Goal: Use online tool/utility: Utilize a website feature to perform a specific function

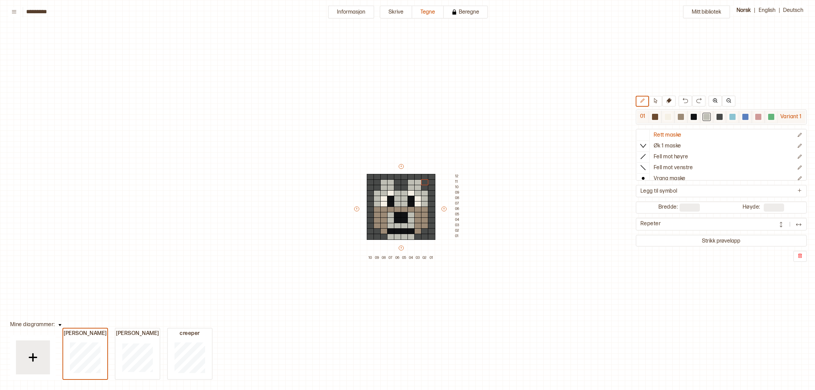
scroll to position [20, 3]
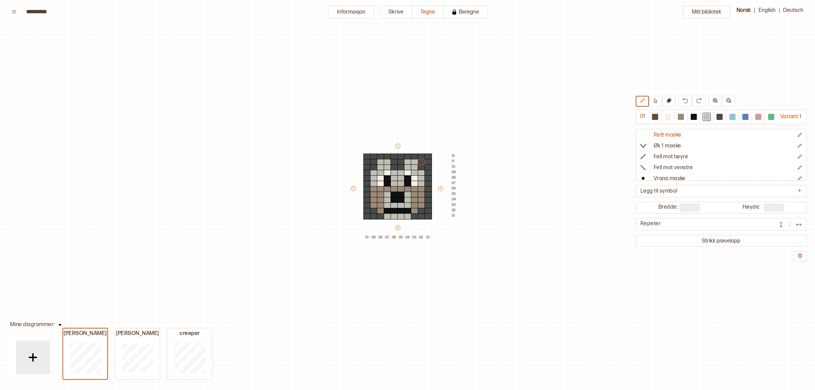
drag, startPoint x: 665, startPoint y: 119, endPoint x: 634, endPoint y: 127, distance: 31.6
click at [665, 119] on div at bounding box center [668, 117] width 6 height 6
click at [376, 167] on div at bounding box center [373, 167] width 7 height 6
click at [376, 160] on div at bounding box center [373, 162] width 7 height 6
click at [421, 166] on div at bounding box center [421, 167] width 7 height 6
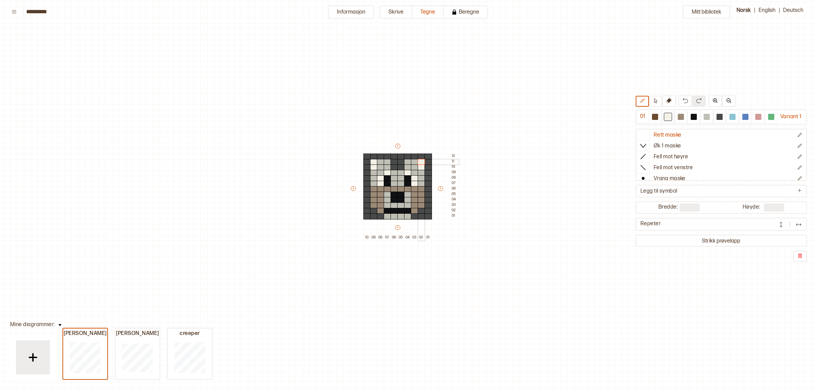
click at [421, 162] on div at bounding box center [421, 162] width 7 height 6
click at [422, 212] on div at bounding box center [421, 211] width 7 height 6
click at [375, 212] on div at bounding box center [373, 211] width 7 height 6
click at [382, 218] on div at bounding box center [380, 216] width 7 height 6
click at [416, 218] on div at bounding box center [414, 216] width 7 height 6
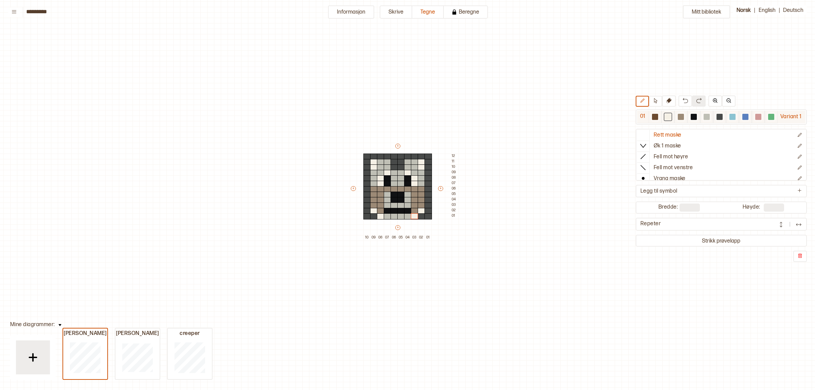
click at [717, 117] on div at bounding box center [720, 117] width 6 height 6
click at [485, 253] on p "Ny rad under" at bounding box center [485, 253] width 23 height 5
drag, startPoint x: 366, startPoint y: 215, endPoint x: 432, endPoint y: 223, distance: 66.7
click at [432, 223] on div "+ + + + 10 09 08 07 06 05 04 03 02 01 13 12 11 10 09 08 07 06 05 04 03 02 01" at bounding box center [404, 188] width 109 height 103
drag, startPoint x: 410, startPoint y: 218, endPoint x: 436, endPoint y: 214, distance: 26.0
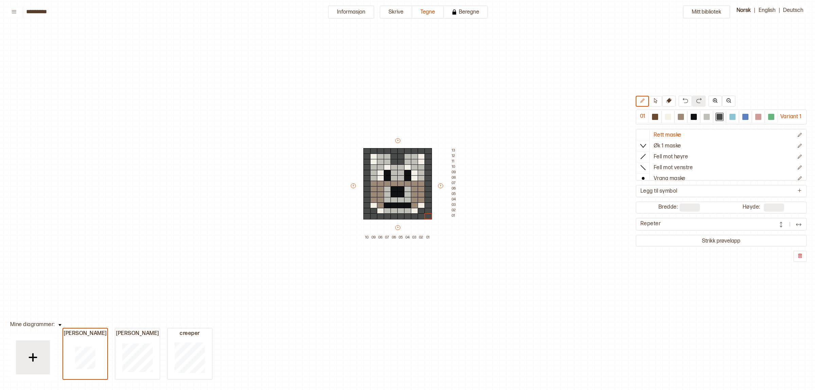
click at [436, 214] on div "+ + + + 10 09 08 07 06 05 04 03 02 01 13 12 11 10 09 08 07 06 05 04 03 02 01" at bounding box center [404, 188] width 109 height 103
click at [285, 372] on div "Mitt bibliotek 01 Variant 1 Rett maske Øk 1 maske Fell mot høyre Fell mot venst…" at bounding box center [812, 370] width 1631 height 780
click at [717, 118] on div at bounding box center [720, 117] width 6 height 6
click at [373, 156] on div at bounding box center [373, 157] width 7 height 6
click at [373, 161] on div at bounding box center [373, 162] width 7 height 6
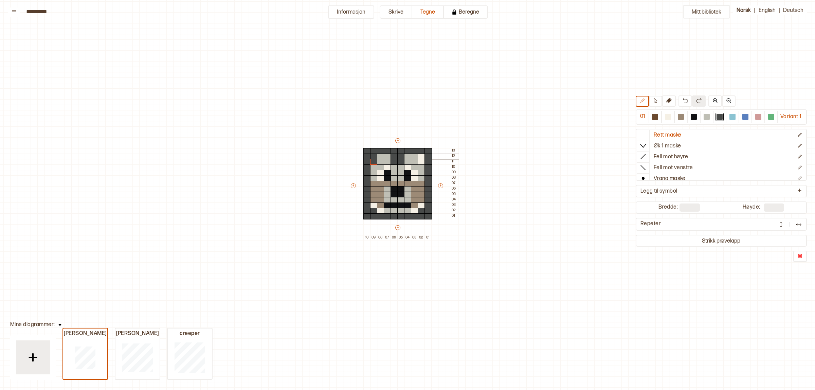
click at [422, 157] on div at bounding box center [421, 157] width 7 height 6
click at [422, 163] on div at bounding box center [421, 162] width 7 height 6
click at [415, 212] on div at bounding box center [414, 211] width 7 height 6
click at [419, 206] on div at bounding box center [421, 205] width 7 height 6
click at [372, 206] on div at bounding box center [373, 205] width 7 height 6
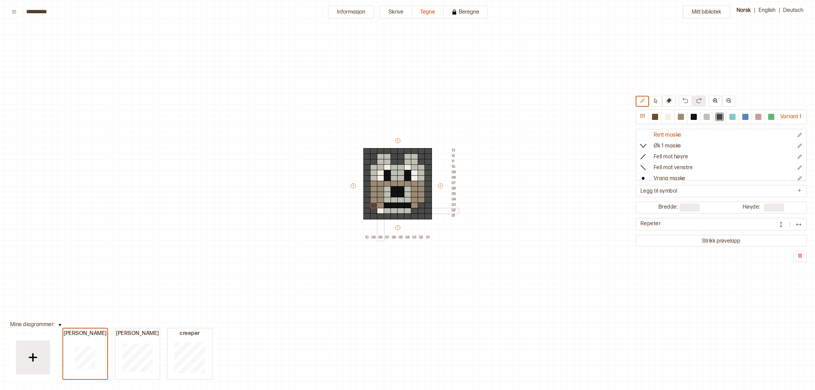
click at [381, 211] on div at bounding box center [380, 211] width 7 height 6
click at [662, 118] on div at bounding box center [668, 117] width 13 height 13
drag, startPoint x: 716, startPoint y: 116, endPoint x: 706, endPoint y: 118, distance: 10.8
click at [716, 116] on div at bounding box center [720, 117] width 8 height 8
click at [429, 216] on div at bounding box center [428, 216] width 7 height 6
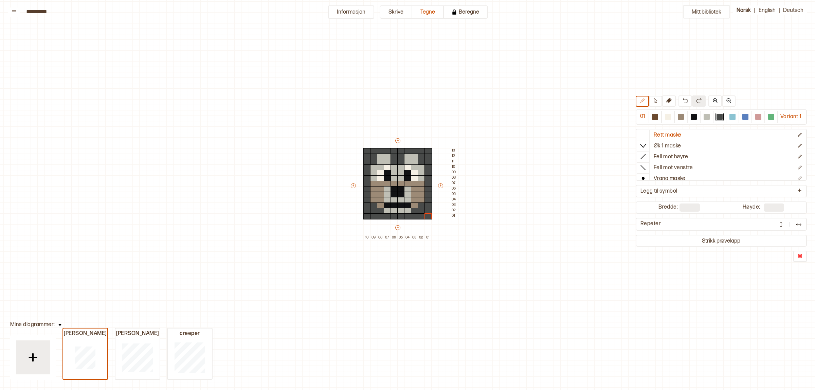
click at [610, 182] on div "Mitt bibliotek 01 Variant 1 Rett maske Øk 1 maske Fell mot høyre Fell mot venst…" at bounding box center [812, 370] width 1631 height 780
click at [683, 117] on div at bounding box center [681, 117] width 8 height 8
click at [419, 205] on div at bounding box center [421, 205] width 7 height 6
click at [374, 206] on div at bounding box center [373, 205] width 7 height 6
click at [683, 98] on img at bounding box center [685, 100] width 5 height 5
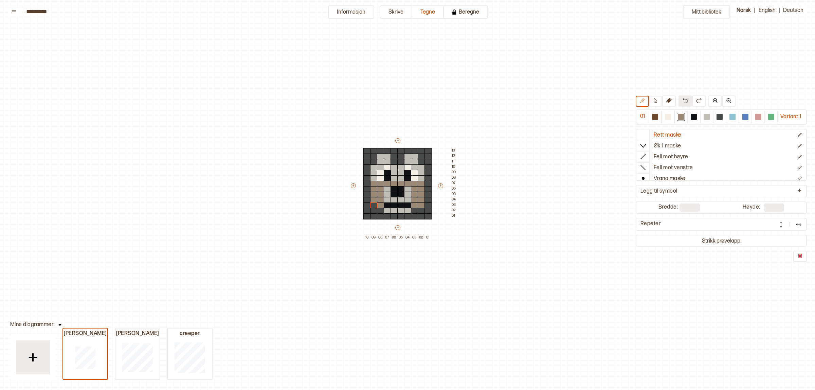
click at [683, 98] on img at bounding box center [685, 100] width 5 height 5
click at [717, 115] on div at bounding box center [720, 117] width 6 height 6
click at [427, 217] on div at bounding box center [428, 216] width 7 height 6
click at [680, 116] on div at bounding box center [681, 117] width 6 height 6
click at [414, 212] on div at bounding box center [414, 211] width 7 height 6
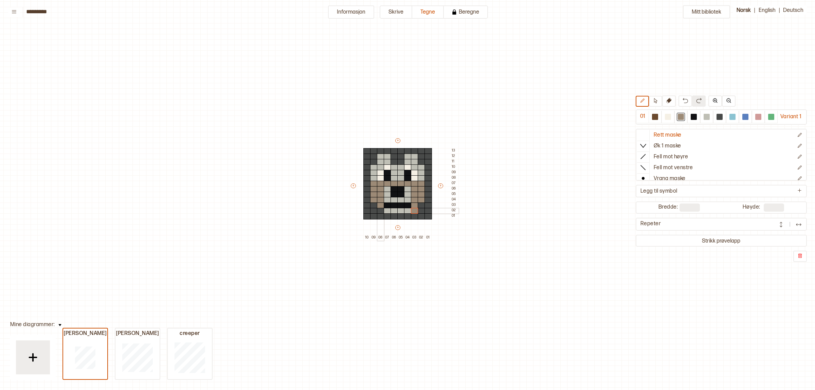
click at [379, 211] on div at bounding box center [380, 211] width 7 height 6
click at [683, 99] on img at bounding box center [685, 100] width 5 height 5
click at [717, 117] on div at bounding box center [720, 117] width 6 height 6
drag, startPoint x: 429, startPoint y: 210, endPoint x: 447, endPoint y: 208, distance: 18.1
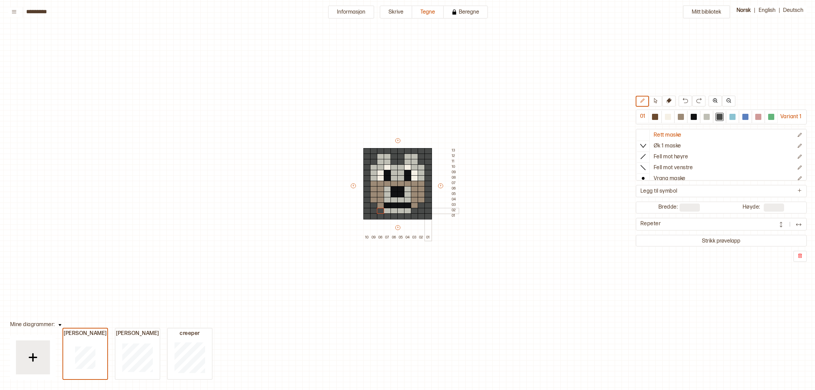
click at [429, 211] on div at bounding box center [428, 211] width 7 height 6
drag, startPoint x: 702, startPoint y: 117, endPoint x: 699, endPoint y: 121, distance: 5.3
click at [704, 117] on div at bounding box center [707, 117] width 6 height 6
drag, startPoint x: 374, startPoint y: 203, endPoint x: 408, endPoint y: 201, distance: 34.0
click at [374, 203] on div at bounding box center [373, 205] width 7 height 6
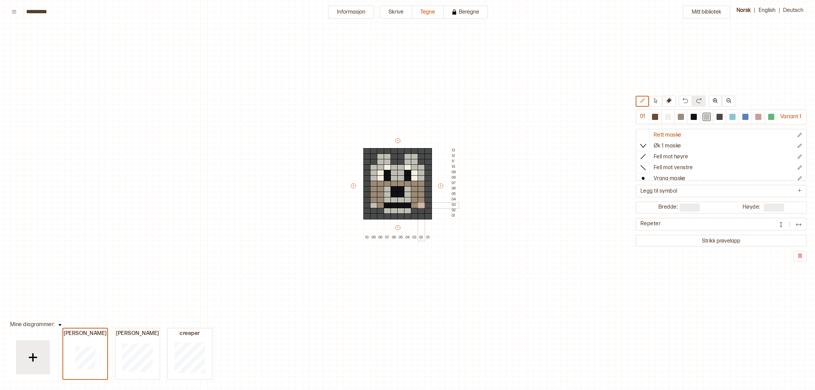
click at [421, 204] on div at bounding box center [421, 205] width 7 height 6
click at [684, 99] on img at bounding box center [685, 100] width 5 height 5
click at [679, 116] on div at bounding box center [681, 117] width 6 height 6
click at [376, 206] on div at bounding box center [373, 205] width 7 height 6
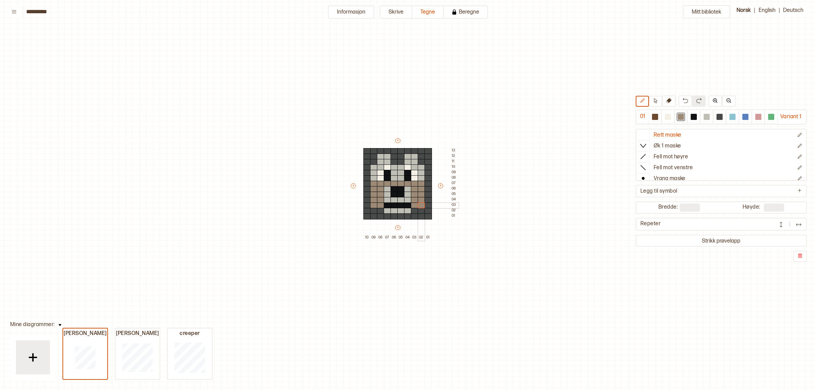
click at [418, 206] on div at bounding box center [421, 205] width 7 height 6
click at [692, 114] on div at bounding box center [694, 117] width 6 height 6
click at [395, 182] on div at bounding box center [394, 184] width 7 height 6
click at [400, 183] on div at bounding box center [400, 184] width 7 height 6
click at [704, 119] on div at bounding box center [707, 117] width 6 height 6
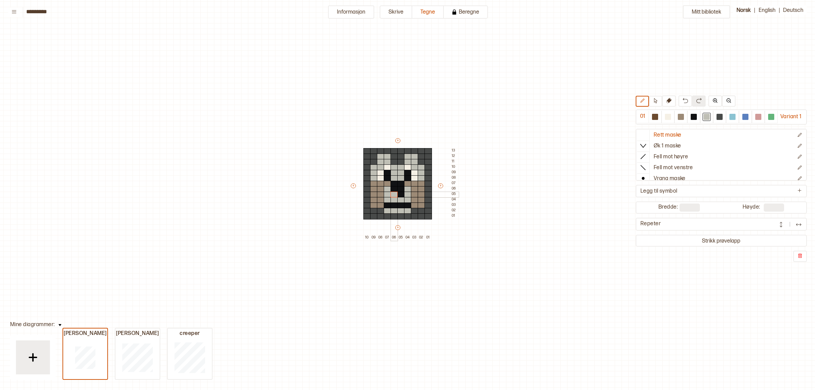
click at [392, 192] on div at bounding box center [394, 195] width 7 height 6
click at [401, 192] on div at bounding box center [400, 195] width 7 height 6
click at [692, 119] on div at bounding box center [694, 117] width 6 height 6
drag, startPoint x: 384, startPoint y: 199, endPoint x: 405, endPoint y: 199, distance: 21.4
click at [405, 199] on div "+ + + + 10 09 08 07 06 05 04 03 02 01 13 12 11 10 09 08 07 06 05 04 03 02 01" at bounding box center [404, 188] width 109 height 103
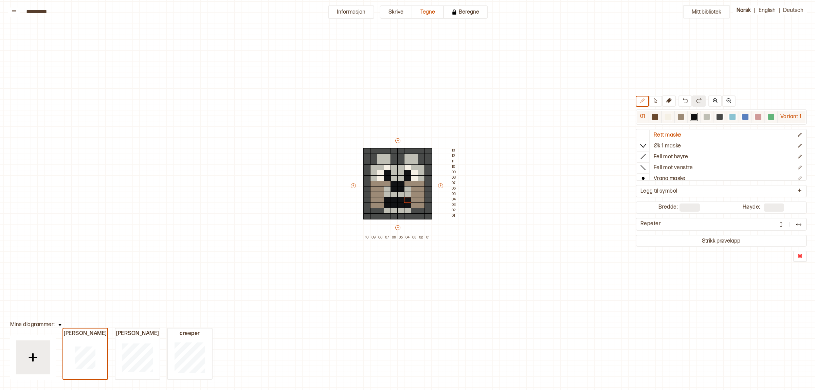
click at [704, 116] on div at bounding box center [707, 117] width 6 height 6
drag, startPoint x: 386, startPoint y: 207, endPoint x: 405, endPoint y: 205, distance: 19.5
click at [405, 205] on div "+ + + + 10 09 08 07 06 05 04 03 02 01 13 12 11 10 09 08 07 06 05 04 03 02 01" at bounding box center [404, 188] width 109 height 103
click at [714, 116] on div at bounding box center [719, 117] width 13 height 13
drag, startPoint x: 410, startPoint y: 213, endPoint x: 389, endPoint y: 208, distance: 21.0
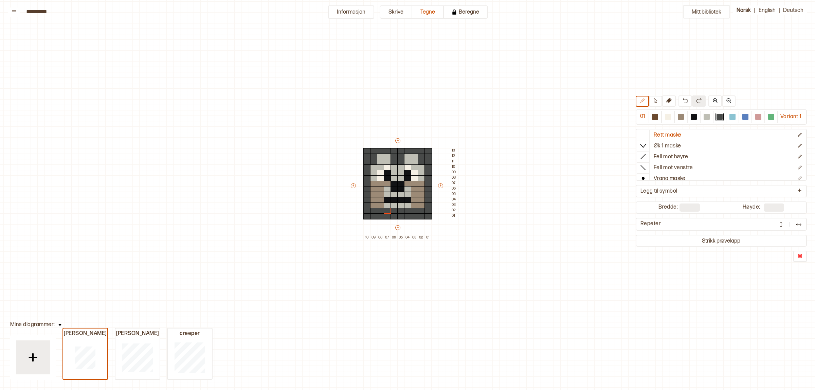
click at [389, 208] on div "+ + + + 10 09 08 07 06 05 04 03 02 01 13 12 11 10 09 08 07 06 05 04 03 02 01" at bounding box center [404, 188] width 109 height 103
click at [429, 214] on div at bounding box center [428, 216] width 7 height 6
drag, startPoint x: 704, startPoint y: 118, endPoint x: 500, endPoint y: 121, distance: 203.9
click at [704, 117] on div at bounding box center [707, 117] width 6 height 6
click at [389, 166] on div at bounding box center [387, 167] width 7 height 6
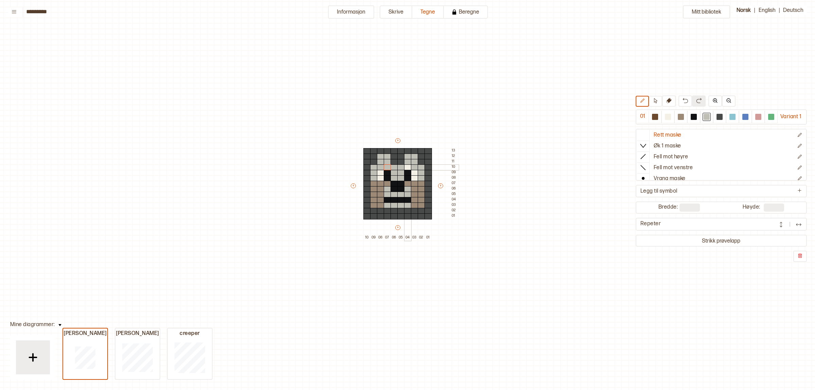
click at [406, 168] on div at bounding box center [407, 167] width 7 height 6
drag, startPoint x: 381, startPoint y: 172, endPoint x: 430, endPoint y: 171, distance: 49.3
click at [383, 172] on div at bounding box center [380, 173] width 7 height 6
click at [413, 174] on div "+ + + + 10 09 08 07 06 05 04 03 02 01 13 12 11 10 09 08 07 06 05 04 03 02 01" at bounding box center [404, 188] width 109 height 103
click at [665, 118] on div at bounding box center [668, 117] width 6 height 6
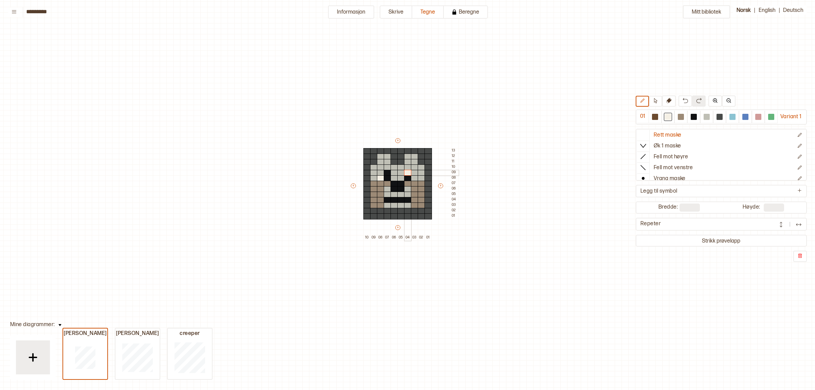
click at [408, 171] on div at bounding box center [407, 173] width 7 height 6
click at [386, 170] on div at bounding box center [387, 173] width 7 height 6
click at [413, 179] on div at bounding box center [414, 178] width 7 height 6
click at [707, 118] on div at bounding box center [707, 117] width 6 height 6
click at [382, 191] on div at bounding box center [380, 189] width 7 height 6
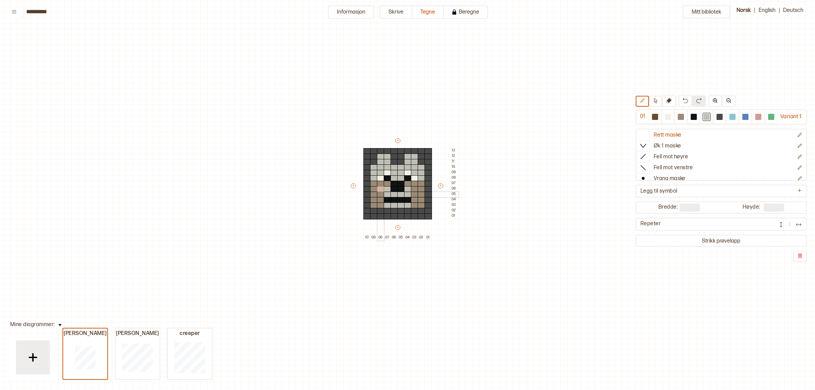
click at [380, 195] on div at bounding box center [380, 195] width 7 height 6
click at [382, 200] on div at bounding box center [380, 200] width 7 height 6
click at [383, 205] on div at bounding box center [380, 205] width 7 height 6
click at [679, 102] on button at bounding box center [686, 100] width 14 height 11
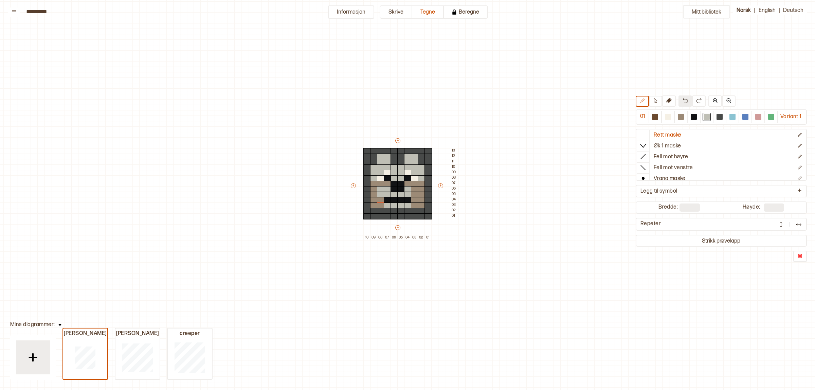
click at [679, 102] on button at bounding box center [686, 100] width 14 height 11
drag, startPoint x: 665, startPoint y: 113, endPoint x: 649, endPoint y: 116, distance: 16.1
click at [666, 113] on div at bounding box center [668, 117] width 8 height 8
drag, startPoint x: 387, startPoint y: 182, endPoint x: 424, endPoint y: 193, distance: 37.8
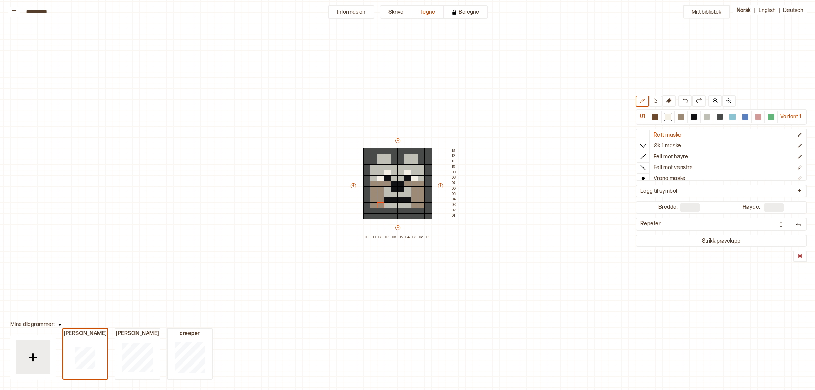
click at [388, 183] on div at bounding box center [387, 184] width 7 height 6
click at [405, 183] on div at bounding box center [407, 184] width 7 height 6
click at [413, 182] on div at bounding box center [414, 184] width 7 height 6
click at [383, 184] on div at bounding box center [380, 184] width 7 height 6
drag, startPoint x: 379, startPoint y: 186, endPoint x: 379, endPoint y: 196, distance: 9.5
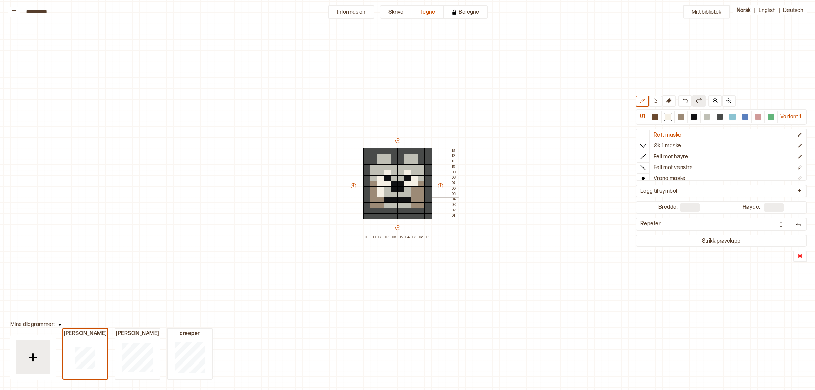
click at [379, 196] on div "+ + + + 10 09 08 07 06 05 04 03 02 01 13 12 11 10 09 08 07 06 05 04 03 02 01" at bounding box center [404, 188] width 109 height 103
click at [683, 101] on img at bounding box center [685, 100] width 5 height 5
click at [679, 101] on button at bounding box center [686, 100] width 14 height 11
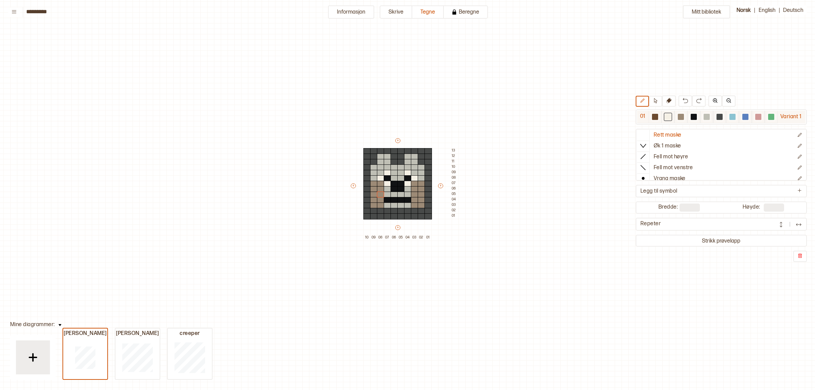
drag, startPoint x: 705, startPoint y: 119, endPoint x: 699, endPoint y: 120, distance: 6.8
click at [705, 118] on div at bounding box center [707, 117] width 6 height 6
drag, startPoint x: 413, startPoint y: 183, endPoint x: 413, endPoint y: 192, distance: 8.8
click at [413, 192] on div "+ + + + 10 09 08 07 06 05 04 03 02 01 13 12 11 10 09 08 07 06 05 04 03 02 01" at bounding box center [404, 188] width 109 height 103
drag, startPoint x: 381, startPoint y: 184, endPoint x: 381, endPoint y: 191, distance: 6.8
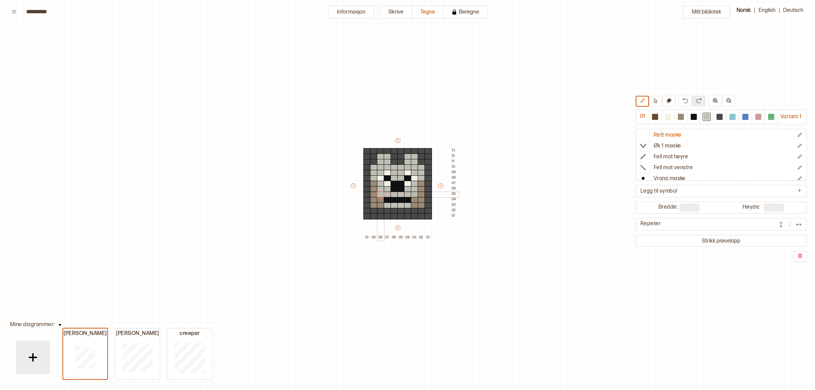
click at [381, 191] on div "+ + + + 10 09 08 07 06 05 04 03 02 01 13 12 11 10 09 08 07 06 05 04 03 02 01" at bounding box center [404, 188] width 109 height 103
click at [610, 237] on div "Mitt bibliotek 01 Variant 1 Rett maske Øk 1 maske Fell mot høyre Fell mot venst…" at bounding box center [812, 370] width 1631 height 780
drag, startPoint x: 422, startPoint y: 194, endPoint x: 416, endPoint y: 184, distance: 11.3
click at [416, 184] on div "+ + + + 10 09 08 07 06 05 04 03 02 01 13 12 11 10 09 08 07 06 05 04 03 02 01" at bounding box center [404, 188] width 109 height 103
drag, startPoint x: 371, startPoint y: 184, endPoint x: 376, endPoint y: 199, distance: 16.0
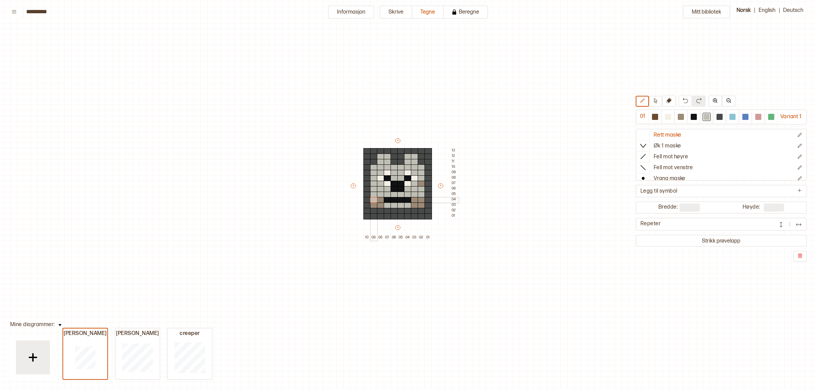
click at [376, 199] on div "+ + + + 10 09 08 07 06 05 04 03 02 01 13 12 11 10 09 08 07 06 05 04 03 02 01" at bounding box center [404, 188] width 109 height 103
click at [422, 184] on div at bounding box center [421, 184] width 7 height 6
drag, startPoint x: 379, startPoint y: 199, endPoint x: 374, endPoint y: 205, distance: 7.5
click at [374, 205] on div "+ + + + 10 09 08 07 06 05 04 03 02 01 13 12 11 10 09 08 07 06 05 04 03 02 01" at bounding box center [404, 188] width 109 height 103
drag, startPoint x: 412, startPoint y: 201, endPoint x: 420, endPoint y: 199, distance: 8.5
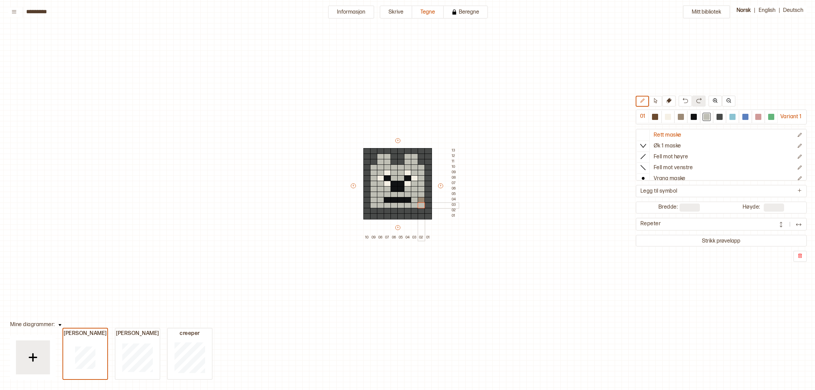
click at [420, 199] on div "+ + + + 10 09 08 07 06 05 04 03 02 01 13 12 11 10 09 08 07 06 05 04 03 02 01" at bounding box center [404, 188] width 109 height 103
click at [678, 114] on div at bounding box center [681, 117] width 6 height 6
drag, startPoint x: 388, startPoint y: 189, endPoint x: 406, endPoint y: 189, distance: 18.3
click at [406, 189] on div "+ + + + 10 09 08 07 06 05 04 03 02 01 13 12 11 10 09 08 07 06 05 04 03 02 01" at bounding box center [404, 188] width 109 height 103
drag, startPoint x: 388, startPoint y: 204, endPoint x: 405, endPoint y: 206, distance: 16.7
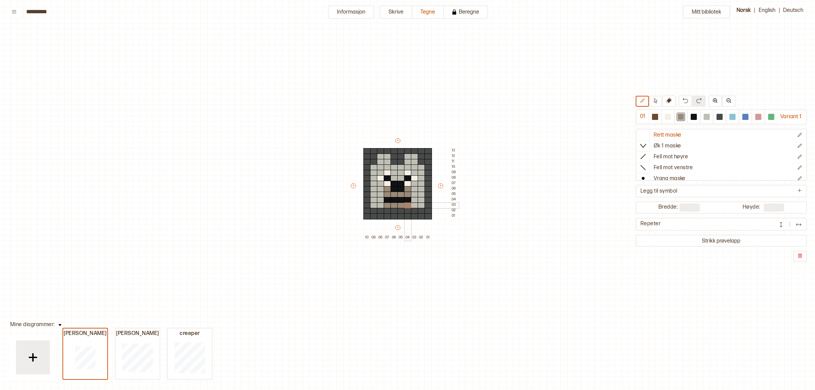
click at [405, 206] on div "+ + + + 10 09 08 07 06 05 04 03 02 01 13 12 11 10 09 08 07 06 05 04 03 02 01" at bounding box center [404, 188] width 109 height 103
click at [691, 118] on div at bounding box center [694, 117] width 6 height 6
click at [704, 115] on div at bounding box center [707, 117] width 6 height 6
click at [680, 115] on div at bounding box center [681, 117] width 6 height 6
drag, startPoint x: 385, startPoint y: 209, endPoint x: 410, endPoint y: 209, distance: 24.8
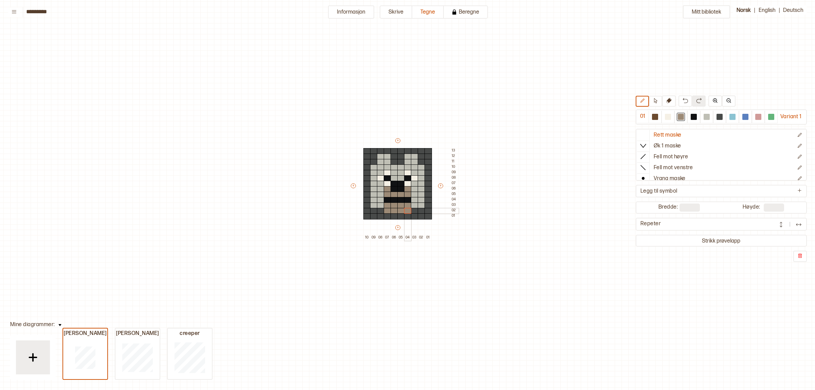
click at [410, 209] on div "+ + + + 10 09 08 07 06 05 04 03 02 01 13 12 11 10 09 08 07 06 05 04 03 02 01" at bounding box center [404, 188] width 109 height 103
click at [683, 102] on img at bounding box center [685, 100] width 5 height 5
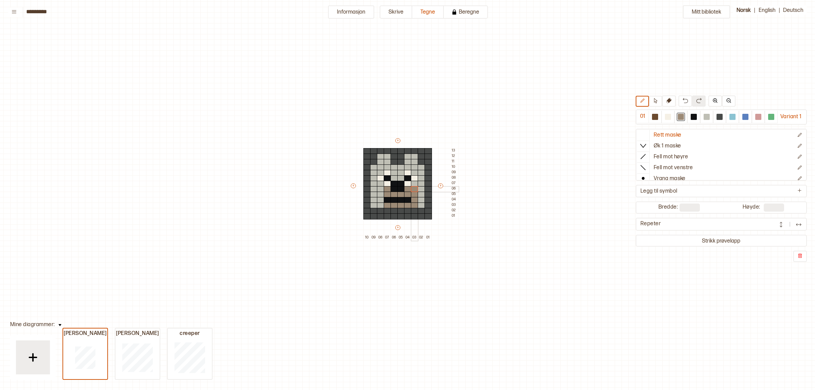
drag, startPoint x: 412, startPoint y: 205, endPoint x: 412, endPoint y: 189, distance: 15.6
click at [412, 189] on div "+ + + + 10 09 08 07 06 05 04 03 02 01 13 12 11 10 09 08 07 06 05 04 03 02 01" at bounding box center [404, 188] width 109 height 103
click at [379, 206] on div "+ + + + 10 09 08 07 06 05 04 03 02 01 13 12 11 10 09 08 07 06 05 04 03 02 01" at bounding box center [404, 188] width 109 height 103
click at [379, 187] on div at bounding box center [380, 189] width 7 height 6
click at [679, 104] on button at bounding box center [686, 100] width 14 height 11
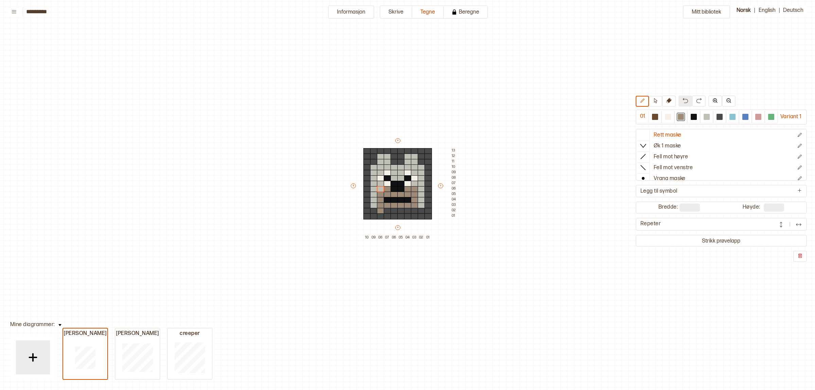
click at [679, 104] on button at bounding box center [686, 100] width 14 height 11
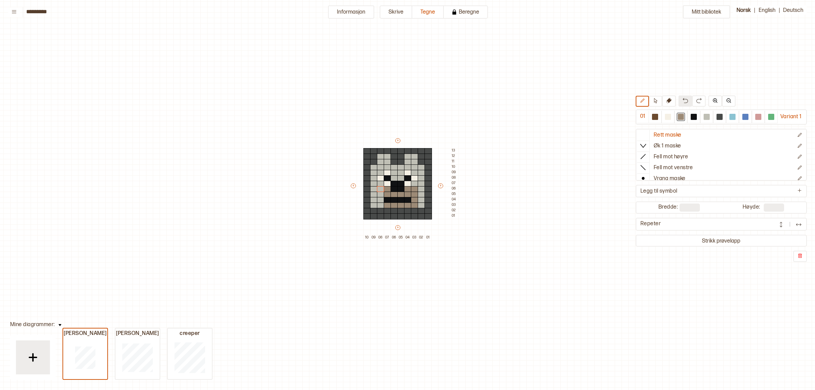
click at [679, 104] on button at bounding box center [686, 100] width 14 height 11
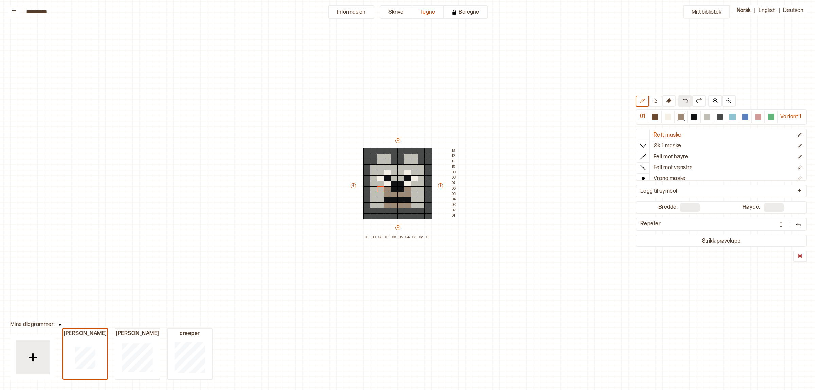
click at [679, 104] on button at bounding box center [686, 100] width 14 height 11
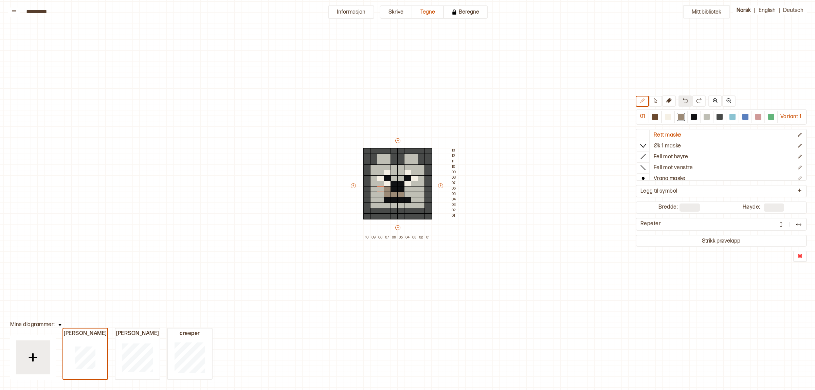
click at [679, 104] on button at bounding box center [686, 100] width 14 height 11
click at [705, 114] on div at bounding box center [707, 117] width 8 height 8
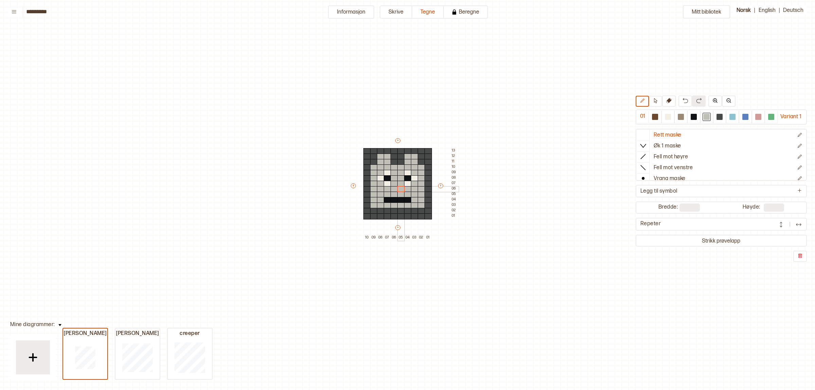
drag, startPoint x: 396, startPoint y: 191, endPoint x: 400, endPoint y: 188, distance: 4.6
click at [400, 188] on div "+ + + + 10 09 08 07 06 05 04 03 02 01 13 12 11 10 09 08 07 06 05 04 03 02 01" at bounding box center [404, 188] width 109 height 103
click at [693, 118] on div at bounding box center [694, 117] width 6 height 6
drag, startPoint x: 388, startPoint y: 208, endPoint x: 514, endPoint y: 152, distance: 137.8
click at [406, 203] on div "+ + + + 10 09 08 07 06 05 04 03 02 01 13 12 11 10 09 08 07 06 05 04 03 02 01" at bounding box center [404, 188] width 109 height 103
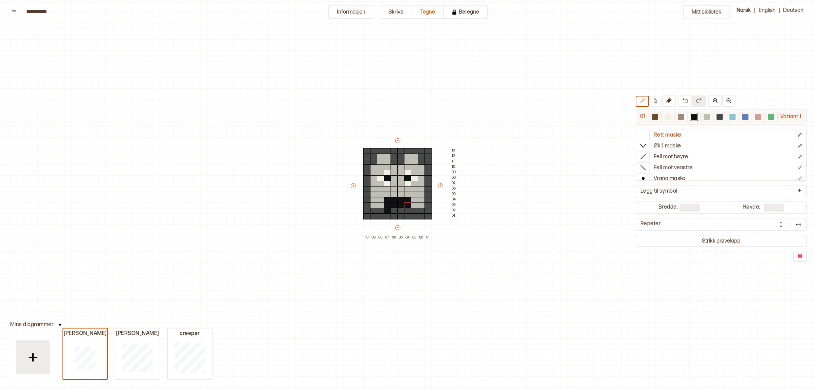
click at [717, 118] on div at bounding box center [720, 117] width 6 height 6
click at [386, 212] on div at bounding box center [387, 211] width 7 height 6
click at [704, 116] on div at bounding box center [707, 117] width 6 height 6
drag, startPoint x: 401, startPoint y: 198, endPoint x: 406, endPoint y: 198, distance: 5.4
click at [406, 198] on div "+ + + + 10 09 08 07 06 05 04 03 02 01 13 12 11 10 09 08 07 06 05 04 03 02 01" at bounding box center [404, 188] width 109 height 103
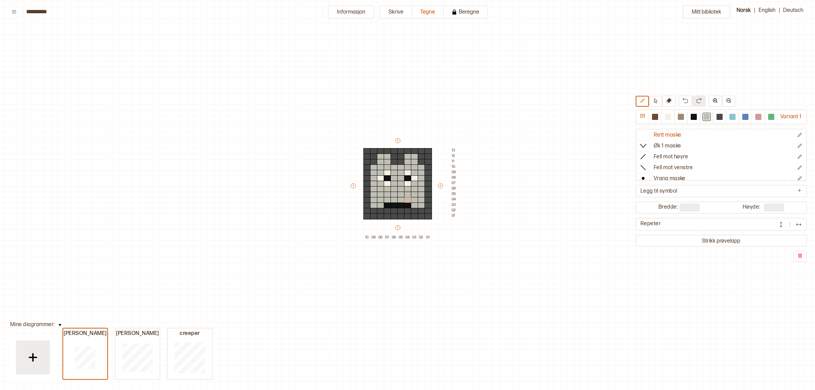
drag, startPoint x: 692, startPoint y: 116, endPoint x: 449, endPoint y: 155, distance: 245.4
click at [691, 116] on div at bounding box center [694, 117] width 6 height 6
click at [394, 190] on div at bounding box center [394, 189] width 7 height 6
click at [400, 188] on div at bounding box center [400, 189] width 7 height 6
click at [394, 184] on div at bounding box center [394, 184] width 7 height 6
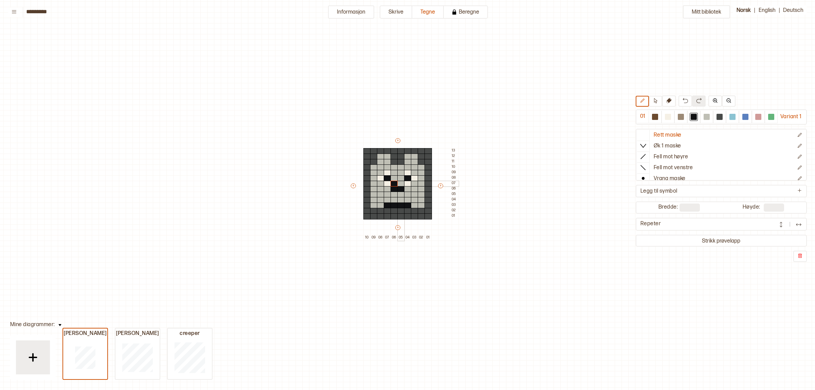
click at [401, 184] on div at bounding box center [400, 184] width 7 height 6
click at [762, 117] on div at bounding box center [759, 117] width 8 height 8
drag, startPoint x: 392, startPoint y: 210, endPoint x: 400, endPoint y: 210, distance: 8.5
click at [400, 210] on div "+ + + + 10 09 08 07 06 05 04 03 02 01 13 12 11 10 09 08 07 06 05 04 03 02 01" at bounding box center [404, 188] width 109 height 103
click at [695, 118] on div at bounding box center [694, 117] width 6 height 6
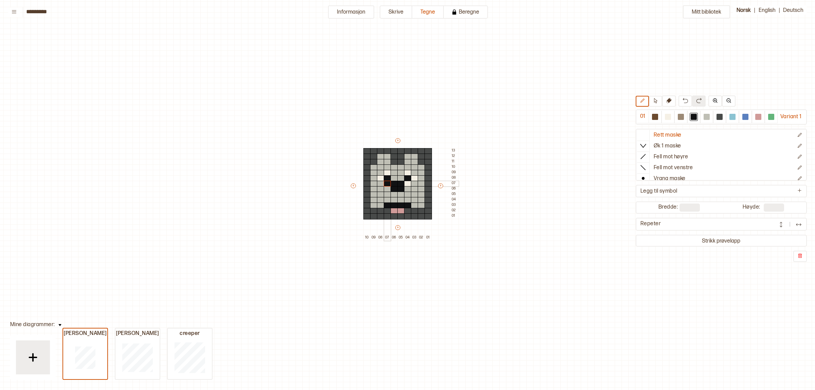
click at [384, 182] on div at bounding box center [387, 184] width 7 height 6
click at [707, 115] on div at bounding box center [707, 117] width 6 height 6
click at [386, 185] on div at bounding box center [387, 184] width 7 height 6
click at [679, 116] on div at bounding box center [681, 117] width 6 height 6
click at [704, 115] on div at bounding box center [707, 117] width 6 height 6
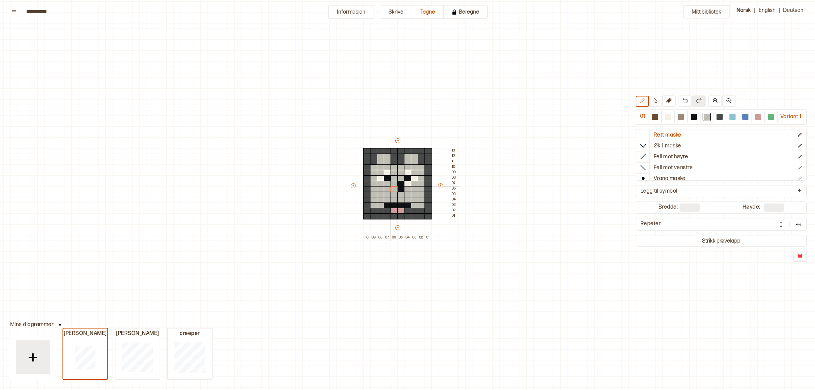
drag, startPoint x: 393, startPoint y: 182, endPoint x: 397, endPoint y: 185, distance: 4.8
click at [397, 185] on div at bounding box center [394, 184] width 7 height 6
drag, startPoint x: 397, startPoint y: 183, endPoint x: 555, endPoint y: 138, distance: 165.0
click at [400, 186] on div "+ + + + 10 09 08 07 06 05 04 03 02 01 13 12 11 10 09 08 07 06 05 04 03 02 01" at bounding box center [404, 188] width 109 height 103
click at [680, 118] on div at bounding box center [681, 117] width 6 height 6
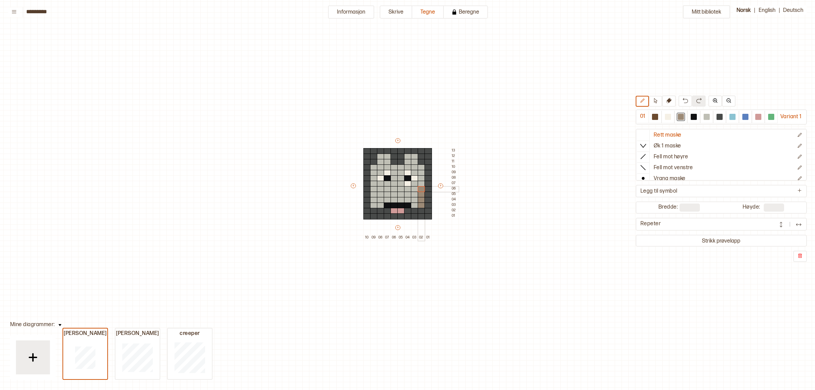
drag, startPoint x: 421, startPoint y: 204, endPoint x: 422, endPoint y: 190, distance: 13.7
click at [422, 190] on div "+ + + + 10 09 08 07 06 05 04 03 02 01 13 12 11 10 09 08 07 06 05 04 03 02 01" at bounding box center [404, 188] width 109 height 103
click at [692, 117] on div at bounding box center [694, 117] width 6 height 6
click at [408, 183] on div at bounding box center [407, 184] width 7 height 6
click at [389, 180] on div at bounding box center [387, 178] width 7 height 6
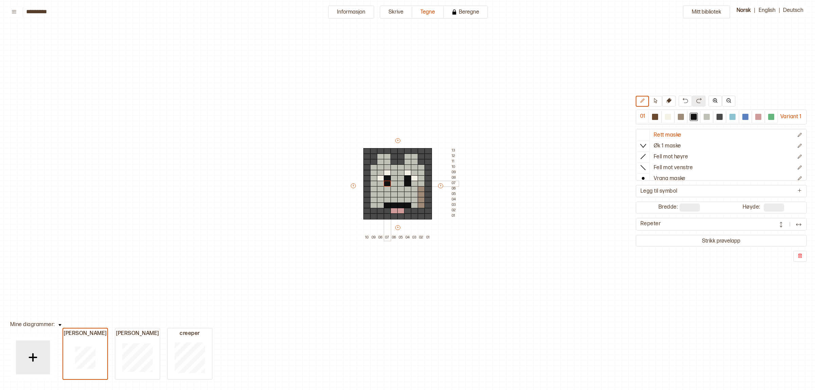
click at [390, 184] on div at bounding box center [387, 184] width 7 height 6
drag, startPoint x: 392, startPoint y: 186, endPoint x: 403, endPoint y: 189, distance: 10.7
click at [393, 186] on div at bounding box center [394, 189] width 7 height 6
click at [397, 187] on div at bounding box center [394, 189] width 7 height 6
click at [400, 187] on div at bounding box center [400, 189] width 7 height 6
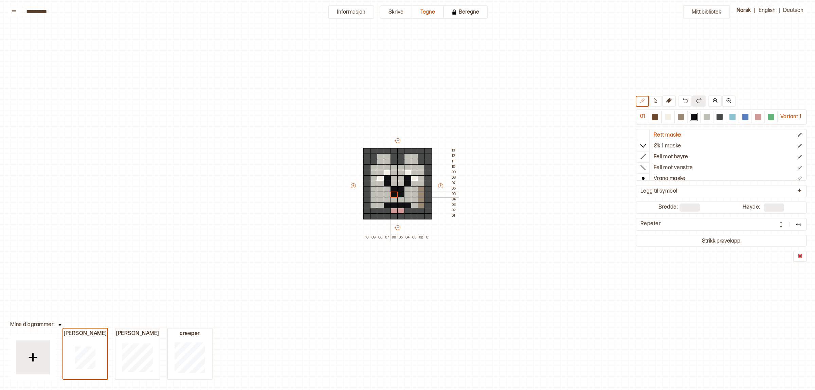
click at [396, 193] on div "+ + + + 10 09 08 07 06 05 04 03 02 01 13 12 11 10 09 08 07 06 05 04 03 02 01" at bounding box center [404, 188] width 109 height 103
drag, startPoint x: 709, startPoint y: 118, endPoint x: 701, endPoint y: 119, distance: 8.2
click at [708, 118] on div at bounding box center [707, 117] width 8 height 8
drag, startPoint x: 407, startPoint y: 196, endPoint x: 391, endPoint y: 182, distance: 21.0
click at [403, 182] on div "+ + + + 10 09 08 07 06 05 04 03 02 01 13 12 11 10 09 08 07 06 05 04 03 02 01" at bounding box center [404, 188] width 109 height 103
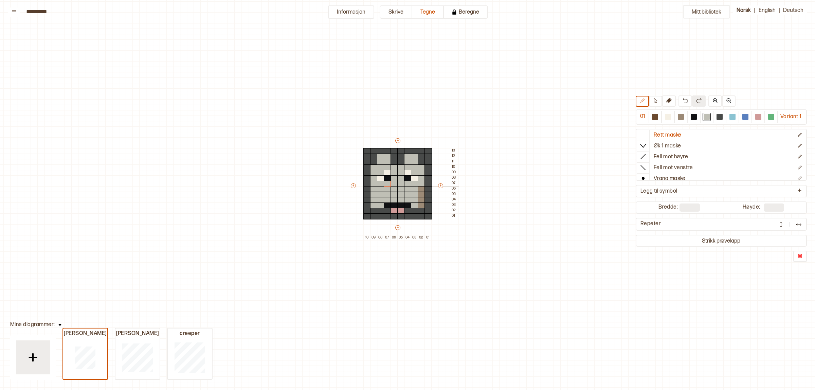
click at [387, 184] on div at bounding box center [387, 184] width 7 height 6
click at [694, 116] on div at bounding box center [694, 117] width 6 height 6
click at [395, 183] on div at bounding box center [394, 184] width 7 height 6
click at [400, 183] on div at bounding box center [400, 184] width 7 height 6
click at [399, 187] on div at bounding box center [400, 189] width 7 height 6
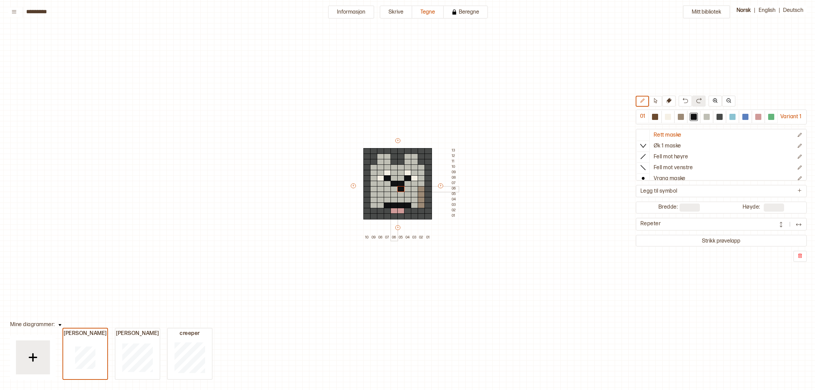
click at [395, 189] on div at bounding box center [394, 189] width 7 height 6
click at [677, 116] on div at bounding box center [681, 117] width 8 height 8
click at [703, 117] on div at bounding box center [707, 117] width 8 height 8
click at [678, 118] on div at bounding box center [681, 117] width 6 height 6
drag, startPoint x: 395, startPoint y: 183, endPoint x: 510, endPoint y: 114, distance: 133.6
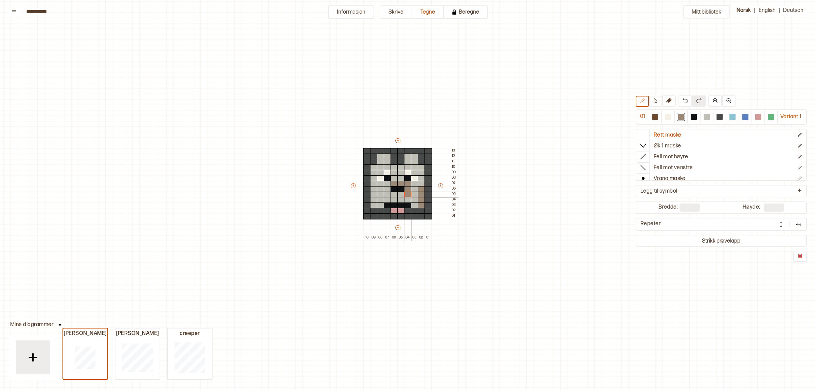
click at [410, 191] on div "+ + + + 10 09 08 07 06 05 04 03 02 01 13 12 11 10 09 08 07 06 05 04 03 02 01" at bounding box center [404, 188] width 109 height 103
click at [683, 99] on img at bounding box center [685, 100] width 5 height 5
drag, startPoint x: 372, startPoint y: 183, endPoint x: 423, endPoint y: 181, distance: 50.7
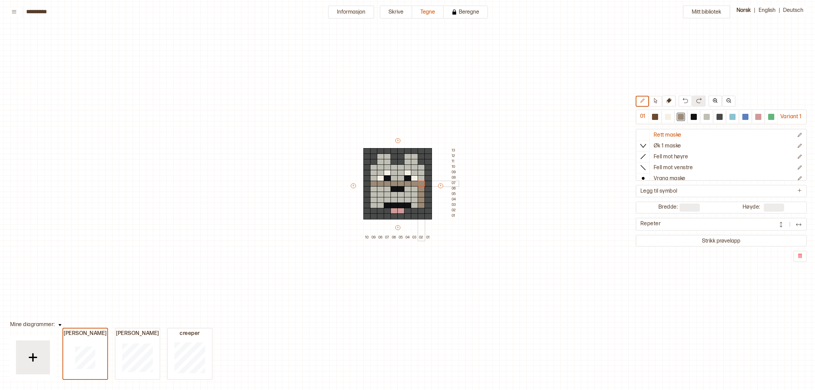
click at [423, 181] on div "+ + + + 10 09 08 07 06 05 04 03 02 01 13 12 11 10 09 08 07 06 05 04 03 02 01" at bounding box center [404, 188] width 109 height 103
drag, startPoint x: 379, startPoint y: 189, endPoint x: 375, endPoint y: 189, distance: 4.8
click at [375, 189] on div "+ + + + 10 09 08 07 06 05 04 03 02 01 13 12 11 10 09 08 07 06 05 04 03 02 01" at bounding box center [404, 188] width 109 height 103
drag, startPoint x: 379, startPoint y: 203, endPoint x: 373, endPoint y: 204, distance: 6.2
click at [373, 204] on div "+ + + + 10 09 08 07 06 05 04 03 02 01 13 12 11 10 09 08 07 06 05 04 03 02 01" at bounding box center [404, 188] width 109 height 103
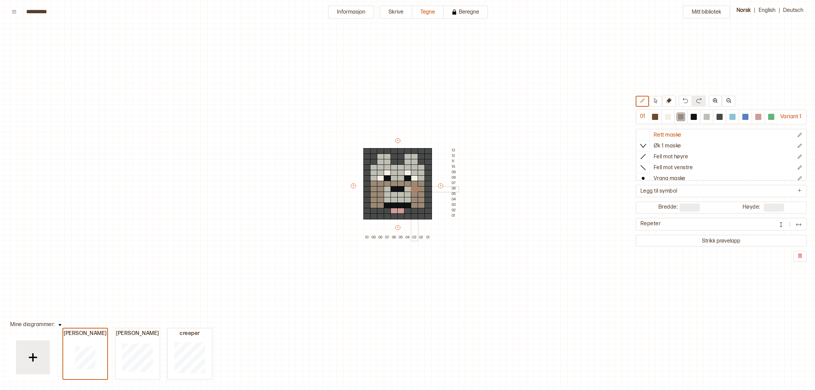
drag, startPoint x: 413, startPoint y: 202, endPoint x: 417, endPoint y: 189, distance: 14.4
click at [413, 189] on div "+ + + + 10 09 08 07 06 05 04 03 02 01 13 12 11 10 09 08 07 06 05 04 03 02 01" at bounding box center [404, 188] width 109 height 103
drag, startPoint x: 693, startPoint y: 114, endPoint x: 561, endPoint y: 160, distance: 140.0
click at [692, 114] on div at bounding box center [694, 117] width 6 height 6
click at [395, 192] on div at bounding box center [394, 195] width 7 height 6
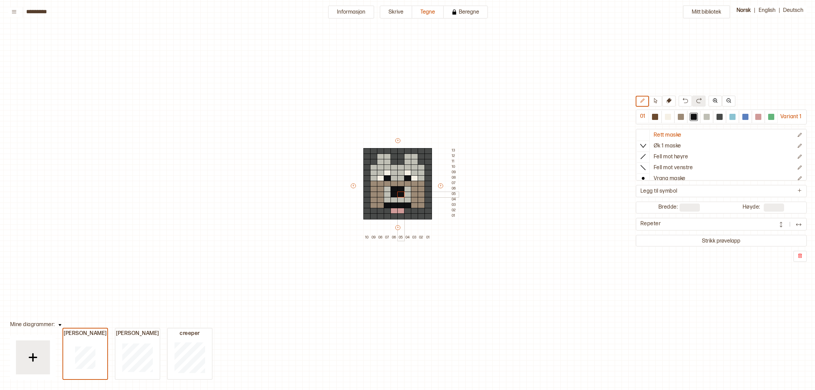
click at [398, 194] on div at bounding box center [400, 195] width 7 height 6
click at [399, 177] on div at bounding box center [400, 178] width 7 height 6
click at [396, 179] on div at bounding box center [394, 178] width 7 height 6
click at [679, 98] on button at bounding box center [686, 100] width 14 height 11
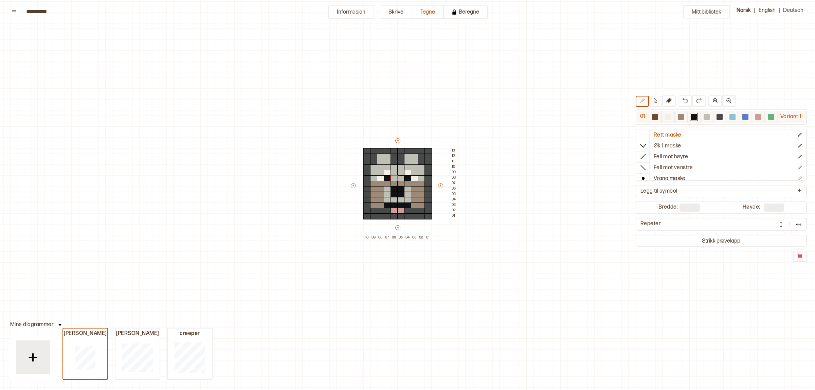
click at [668, 115] on div at bounding box center [668, 117] width 6 height 6
drag, startPoint x: 386, startPoint y: 188, endPoint x: 406, endPoint y: 191, distance: 20.4
click at [406, 191] on div "+ + + + 10 09 08 07 06 05 04 03 02 01 13 12 11 10 09 08 07 06 05 04 03 02 01" at bounding box center [404, 188] width 109 height 103
click at [706, 117] on div at bounding box center [707, 117] width 6 height 6
click at [379, 205] on div at bounding box center [380, 205] width 7 height 6
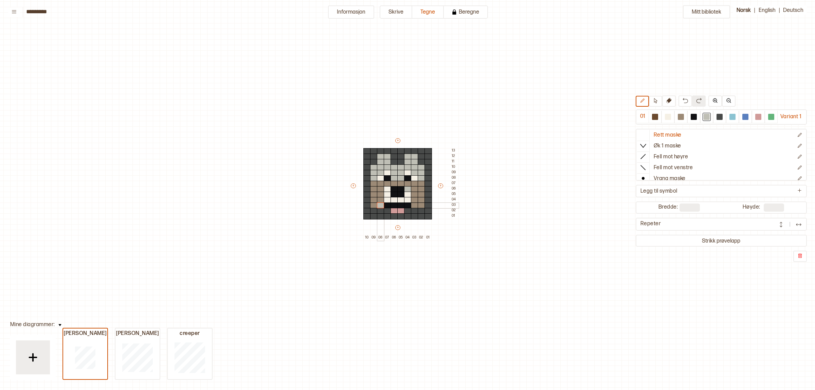
click at [374, 206] on div at bounding box center [373, 205] width 7 height 6
click at [420, 205] on div "+ + + + 10 09 08 07 06 05 04 03 02 01 13 12 11 10 09 08 07 06 05 04 03 02 01" at bounding box center [404, 188] width 109 height 103
click at [666, 119] on div at bounding box center [668, 117] width 6 height 6
click at [406, 189] on div at bounding box center [407, 189] width 7 height 6
click at [705, 116] on div at bounding box center [707, 117] width 6 height 6
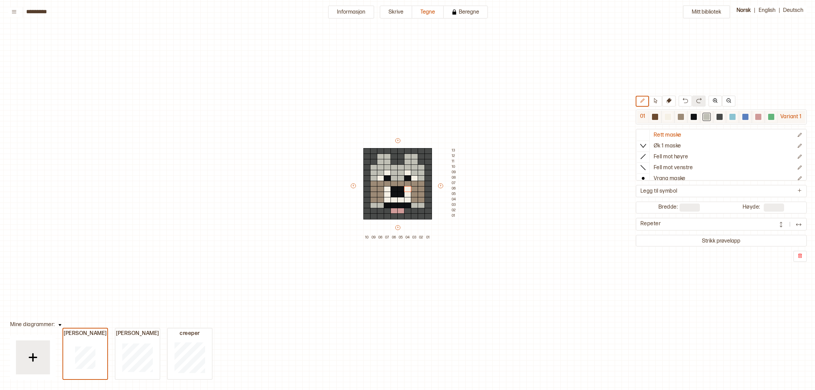
drag, startPoint x: 672, startPoint y: 117, endPoint x: 656, endPoint y: 123, distance: 17.0
click at [670, 117] on div at bounding box center [668, 117] width 13 height 13
click at [381, 182] on div at bounding box center [380, 184] width 7 height 6
click at [413, 182] on div at bounding box center [414, 184] width 7 height 6
click at [692, 118] on div at bounding box center [694, 117] width 6 height 6
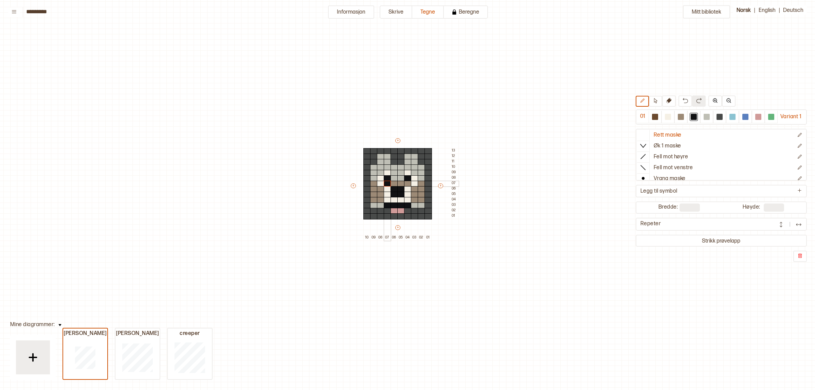
click at [384, 184] on div at bounding box center [387, 184] width 7 height 6
click at [408, 183] on div at bounding box center [407, 184] width 7 height 6
click at [704, 118] on div at bounding box center [707, 117] width 6 height 6
click at [381, 201] on div at bounding box center [380, 200] width 7 height 6
click at [415, 198] on div at bounding box center [414, 200] width 7 height 6
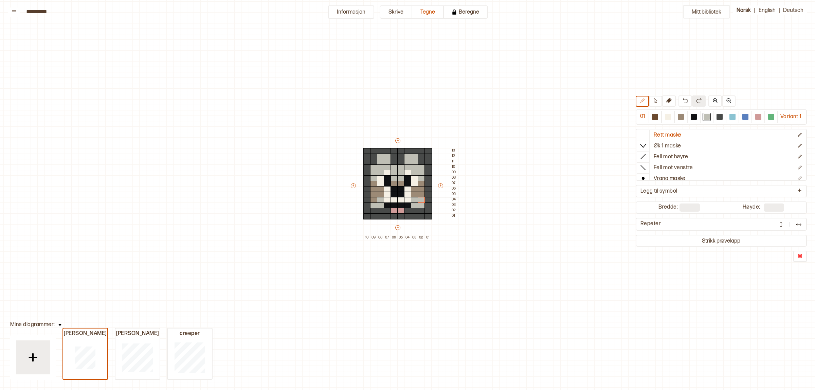
click at [420, 198] on div at bounding box center [421, 200] width 7 height 6
click at [373, 200] on div at bounding box center [373, 200] width 7 height 6
drag, startPoint x: 421, startPoint y: 182, endPoint x: 402, endPoint y: 185, distance: 18.9
click at [421, 182] on div at bounding box center [421, 184] width 7 height 6
click at [371, 185] on div at bounding box center [373, 184] width 7 height 6
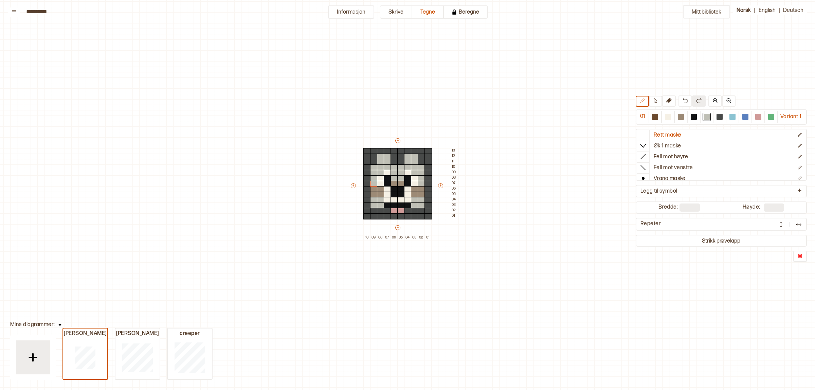
click at [559, 197] on div "Mitt bibliotek 01 Variant 1 Rett maske Øk 1 maske Fell mot høyre Fell mot venst…" at bounding box center [812, 370] width 1631 height 780
click at [717, 116] on div at bounding box center [720, 117] width 6 height 6
drag, startPoint x: 398, startPoint y: 212, endPoint x: 393, endPoint y: 213, distance: 5.6
click at [393, 213] on div "+ + + + 10 09 08 07 06 05 04 03 02 01 13 12 11 10 09 08 07 06 05 04 03 02 01" at bounding box center [404, 188] width 109 height 103
click at [756, 119] on div at bounding box center [759, 117] width 6 height 6
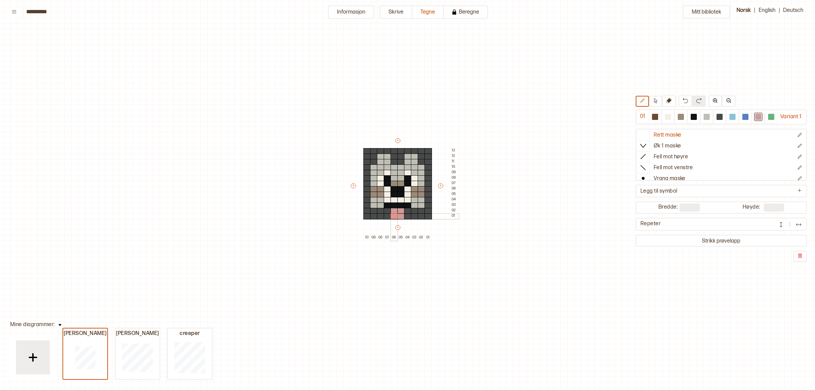
drag, startPoint x: 393, startPoint y: 211, endPoint x: 396, endPoint y: 213, distance: 3.8
click at [396, 213] on div "+ + + + 10 09 08 07 06 05 04 03 02 01 13 12 11 10 09 08 07 06 05 04 03 02 01" at bounding box center [404, 188] width 109 height 103
click at [683, 99] on img at bounding box center [685, 100] width 5 height 5
click at [719, 117] on div at bounding box center [720, 117] width 6 height 6
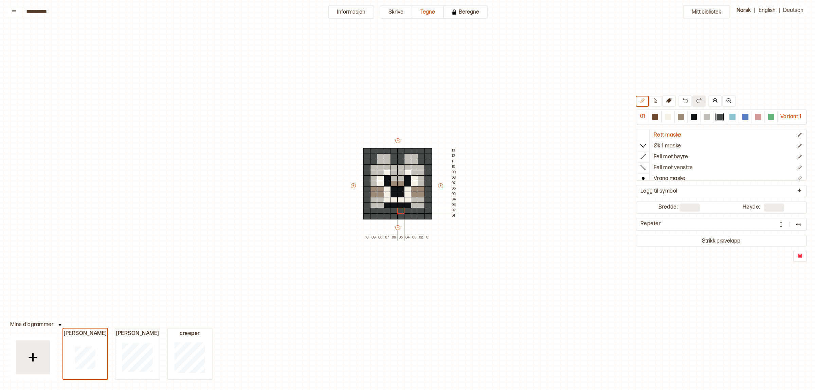
drag, startPoint x: 393, startPoint y: 211, endPoint x: 404, endPoint y: 211, distance: 10.2
click at [404, 211] on div "+ + + + 10 09 08 07 06 05 04 03 02 01 13 12 11 10 09 08 07 06 05 04 03 02 01" at bounding box center [404, 188] width 109 height 103
click at [690, 120] on div at bounding box center [694, 117] width 8 height 8
drag, startPoint x: 388, startPoint y: 208, endPoint x: 405, endPoint y: 210, distance: 16.4
click at [405, 210] on div "+ + + + 10 09 08 07 06 05 04 03 02 01 13 12 11 10 09 08 07 06 05 04 03 02 01" at bounding box center [404, 188] width 109 height 103
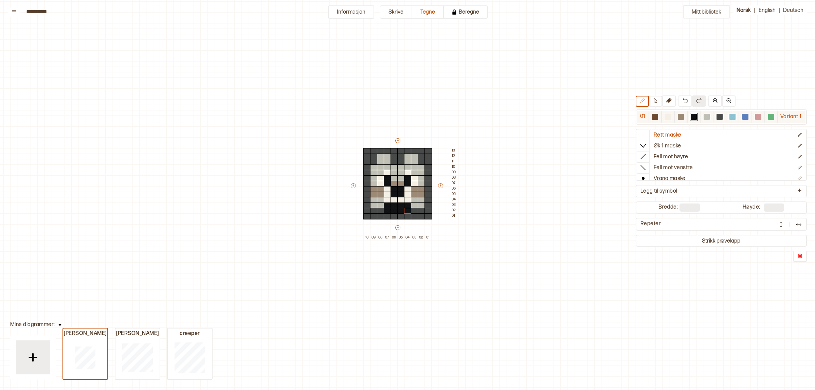
click at [668, 118] on div at bounding box center [668, 117] width 6 height 6
drag, startPoint x: 386, startPoint y: 204, endPoint x: 406, endPoint y: 205, distance: 19.7
click at [406, 205] on div "+ + + + 10 09 08 07 06 05 04 03 02 01 13 12 11 10 09 08 07 06 05 04 03 02 01" at bounding box center [404, 188] width 109 height 103
click at [683, 102] on img at bounding box center [685, 100] width 5 height 5
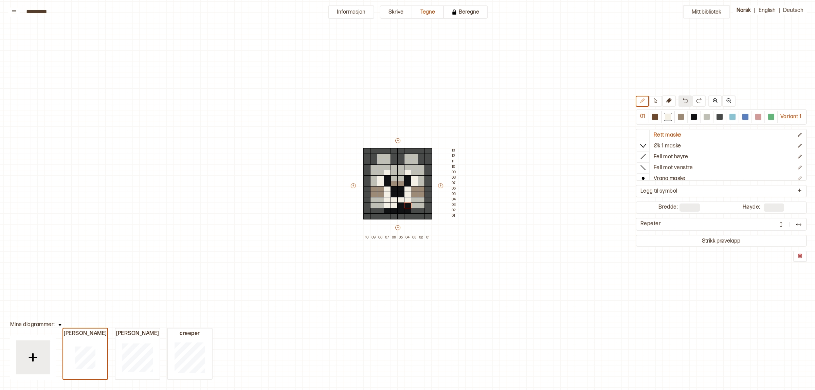
click at [683, 102] on img at bounding box center [685, 100] width 5 height 5
click at [717, 116] on div at bounding box center [720, 117] width 6 height 6
drag, startPoint x: 407, startPoint y: 212, endPoint x: 383, endPoint y: 214, distance: 23.9
click at [383, 214] on div "+ + + + 10 09 08 07 06 05 04 03 02 01 13 12 11 10 09 08 07 06 05 04 03 02 01" at bounding box center [404, 188] width 109 height 103
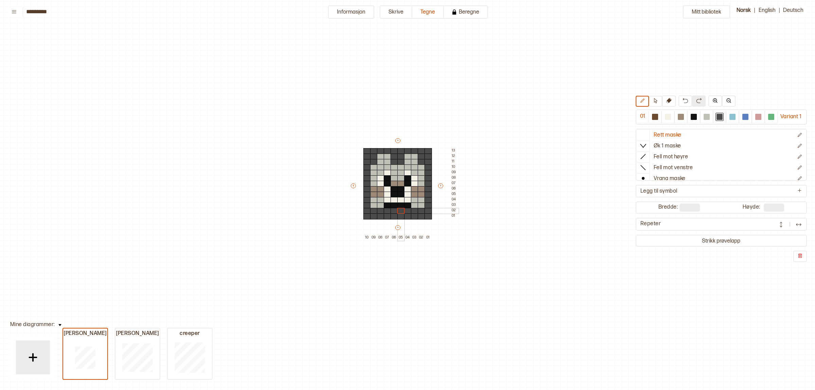
drag, startPoint x: 386, startPoint y: 213, endPoint x: 402, endPoint y: 212, distance: 16.0
click at [402, 212] on div "+ + + + 10 09 08 07 06 05 04 03 02 01 13 12 11 10 09 08 07 06 05 04 03 02 01" at bounding box center [404, 188] width 109 height 103
click at [758, 114] on div at bounding box center [759, 117] width 6 height 6
click at [394, 211] on div at bounding box center [394, 211] width 7 height 6
click at [401, 211] on div at bounding box center [400, 211] width 7 height 6
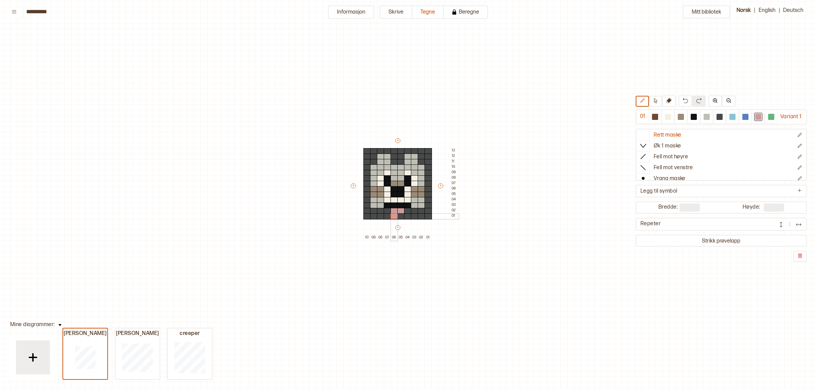
click at [396, 217] on div at bounding box center [394, 216] width 7 height 6
click at [401, 216] on div at bounding box center [400, 216] width 7 height 6
click at [685, 105] on button at bounding box center [686, 100] width 14 height 11
click at [690, 113] on div at bounding box center [694, 117] width 8 height 8
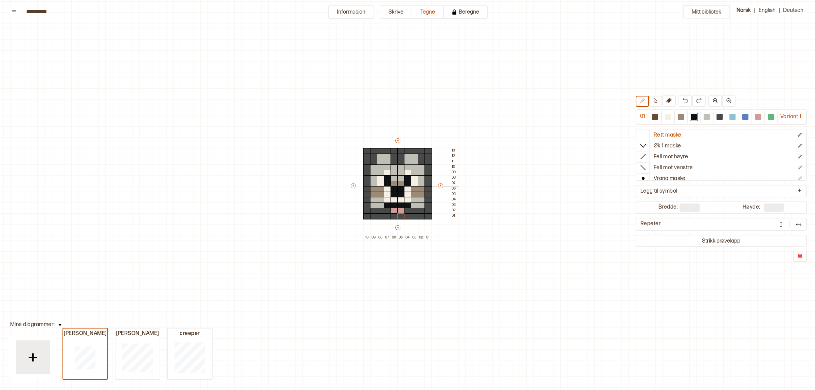
click at [412, 181] on div at bounding box center [414, 184] width 7 height 6
click at [668, 118] on div at bounding box center [668, 117] width 6 height 6
click at [410, 177] on div at bounding box center [407, 178] width 7 height 6
click at [683, 102] on img at bounding box center [685, 100] width 5 height 5
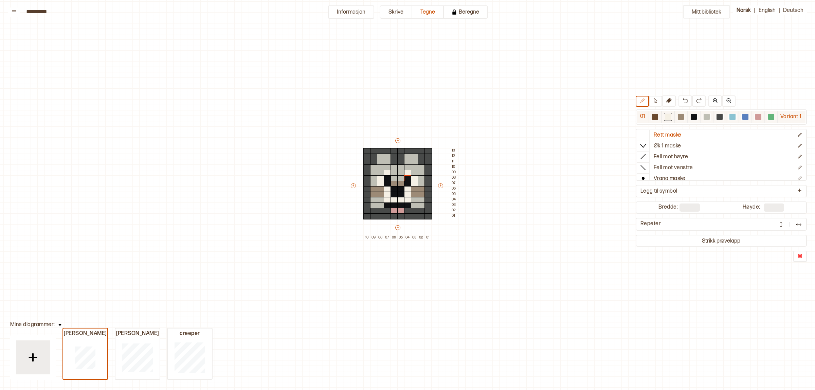
click at [692, 113] on div at bounding box center [694, 117] width 8 height 8
click at [412, 181] on div at bounding box center [414, 184] width 7 height 6
click at [381, 184] on div at bounding box center [380, 184] width 7 height 6
click at [399, 206] on div at bounding box center [400, 205] width 7 height 6
click at [683, 103] on img at bounding box center [685, 100] width 5 height 5
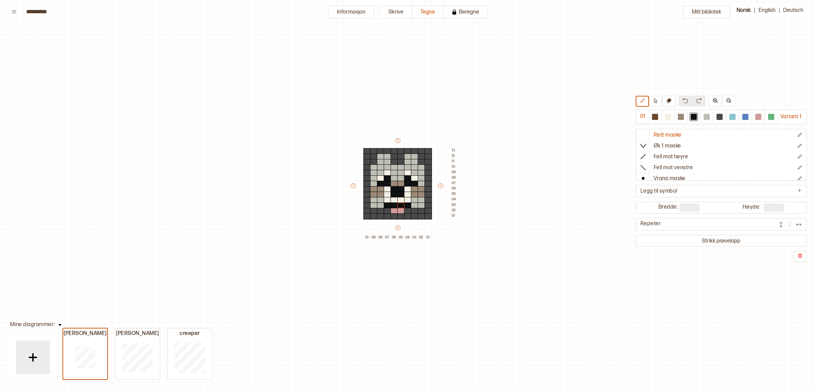
click at [683, 103] on img at bounding box center [685, 100] width 5 height 5
click at [679, 113] on div at bounding box center [681, 117] width 8 height 8
drag, startPoint x: 391, startPoint y: 179, endPoint x: 399, endPoint y: 179, distance: 7.8
click at [395, 179] on div at bounding box center [394, 178] width 7 height 6
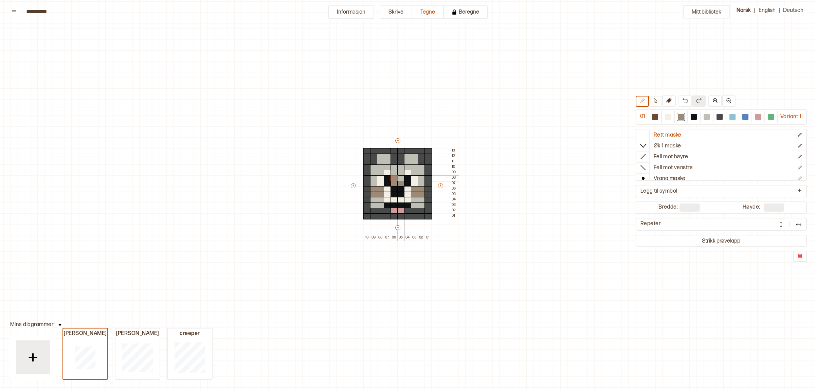
click at [400, 179] on div at bounding box center [400, 178] width 7 height 6
click at [684, 101] on img at bounding box center [685, 100] width 5 height 5
click at [717, 117] on div at bounding box center [720, 117] width 6 height 6
click at [374, 208] on div at bounding box center [373, 211] width 7 height 6
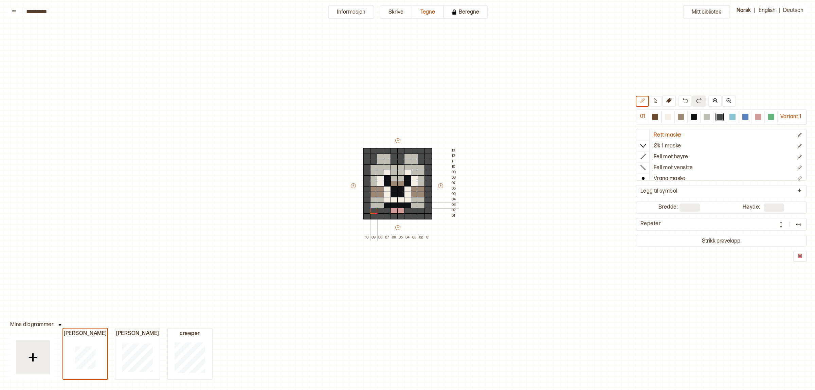
click at [374, 205] on div at bounding box center [373, 205] width 7 height 6
click at [422, 203] on div at bounding box center [421, 205] width 7 height 6
click at [426, 213] on div at bounding box center [428, 211] width 7 height 6
click at [704, 116] on div at bounding box center [707, 117] width 6 height 6
click at [371, 204] on div at bounding box center [373, 205] width 7 height 6
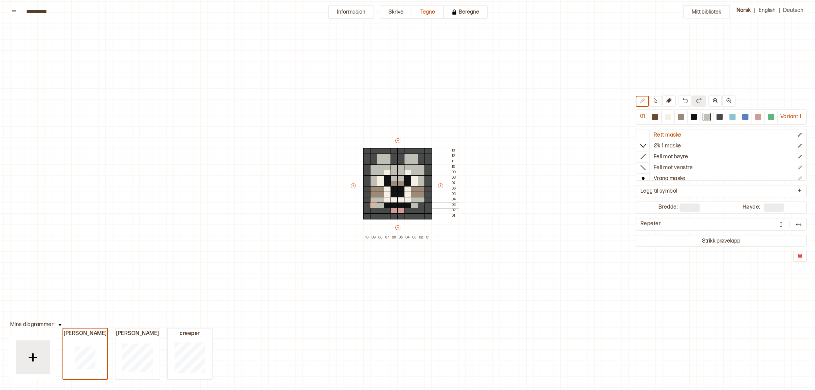
click at [420, 205] on div at bounding box center [421, 205] width 7 height 6
drag, startPoint x: 717, startPoint y: 114, endPoint x: 508, endPoint y: 174, distance: 217.1
click at [717, 114] on div at bounding box center [720, 117] width 6 height 6
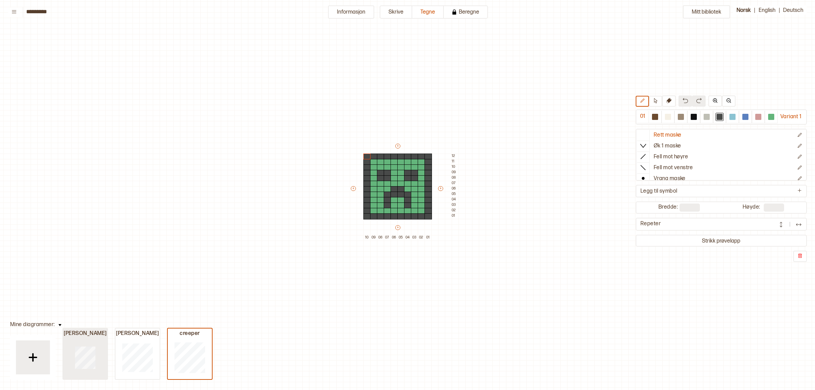
type input "**"
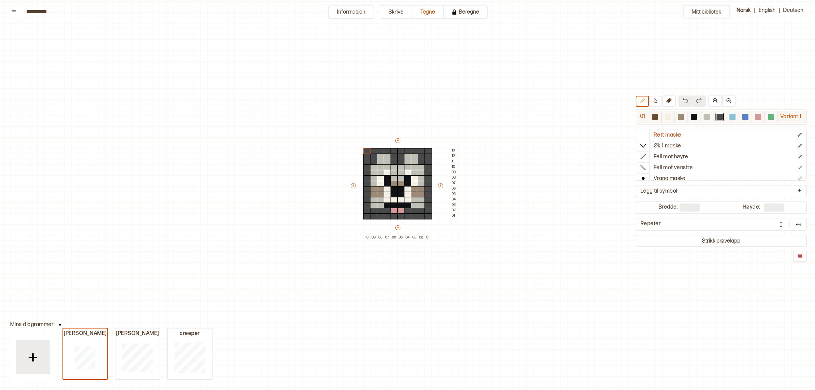
click at [769, 120] on div at bounding box center [713, 117] width 129 height 13
click at [395, 216] on div at bounding box center [394, 216] width 7 height 6
click at [400, 215] on div at bounding box center [400, 216] width 7 height 6
click at [762, 120] on div at bounding box center [759, 117] width 8 height 8
click at [394, 218] on div at bounding box center [394, 216] width 7 height 6
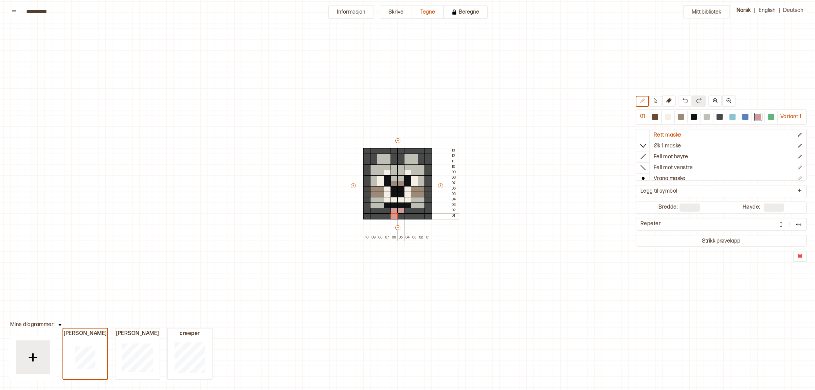
click at [399, 214] on div at bounding box center [400, 216] width 7 height 6
click at [679, 98] on button at bounding box center [686, 100] width 14 height 11
